Goal: Information Seeking & Learning: Learn about a topic

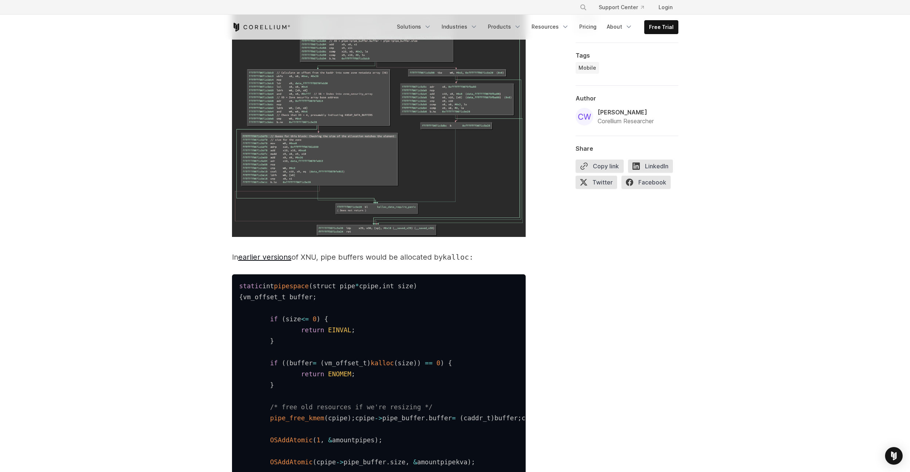
scroll to position [6737, 0]
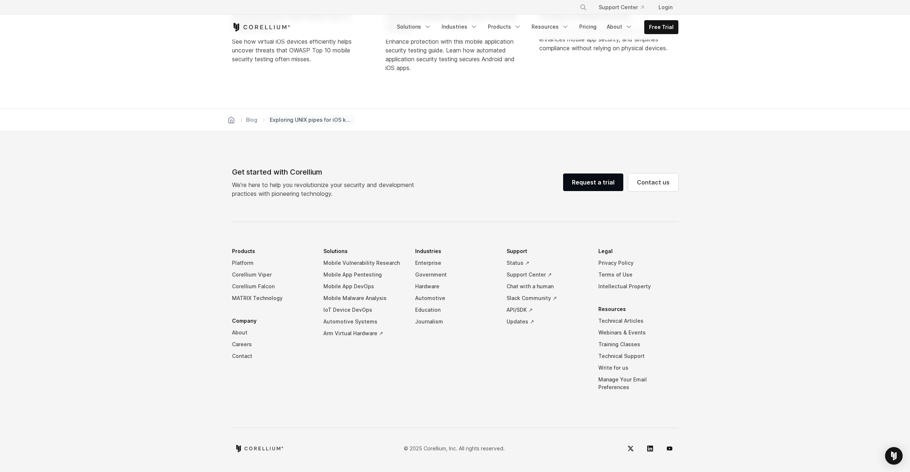
scroll to position [9335, 0]
